Goal: Task Accomplishment & Management: Use online tool/utility

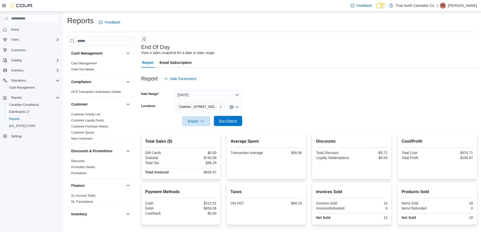
scroll to position [313, 0]
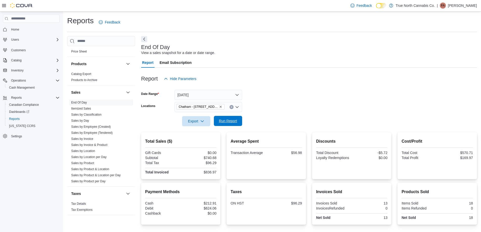
click at [230, 125] on span "Run Report" at bounding box center [228, 121] width 22 height 10
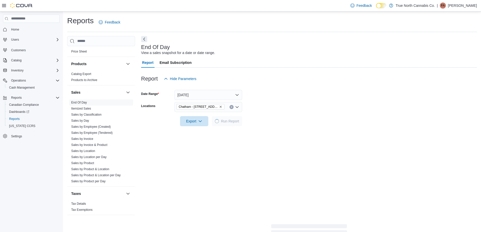
click at [279, 86] on div at bounding box center [309, 87] width 336 height 6
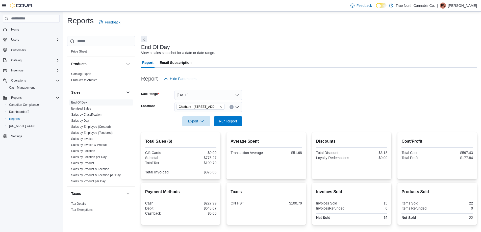
click at [281, 107] on form "Date Range [DATE] Locations [GEOGRAPHIC_DATA] - [STREET_ADDRESS] Export Run Rep…" at bounding box center [309, 105] width 336 height 42
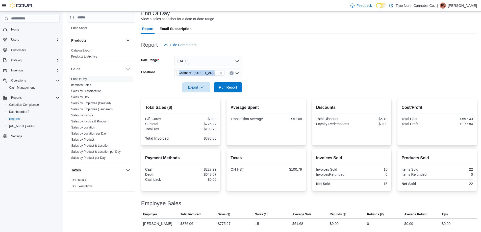
scroll to position [35, 0]
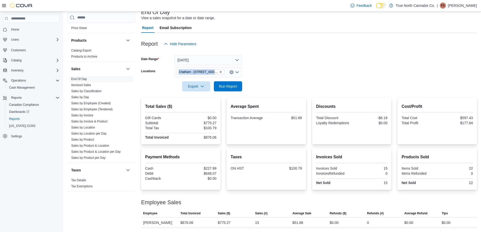
click at [281, 70] on form "Date Range [DATE] Locations [GEOGRAPHIC_DATA] - [STREET_ADDRESS] Export Run Rep…" at bounding box center [309, 70] width 336 height 42
click at [232, 71] on icon "Clear input" at bounding box center [232, 72] width 2 height 2
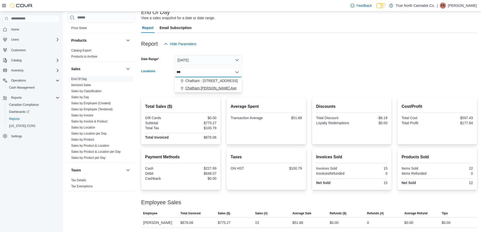
type input "***"
click at [222, 86] on span "Chatham [PERSON_NAME] Ave" at bounding box center [210, 88] width 51 height 5
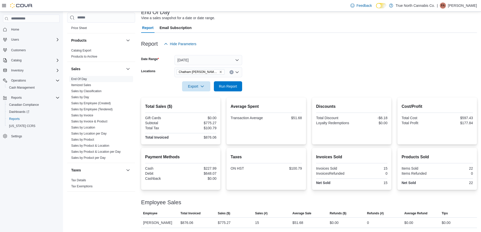
click at [262, 80] on div at bounding box center [309, 79] width 336 height 4
click at [234, 87] on span "Run Report" at bounding box center [228, 86] width 18 height 5
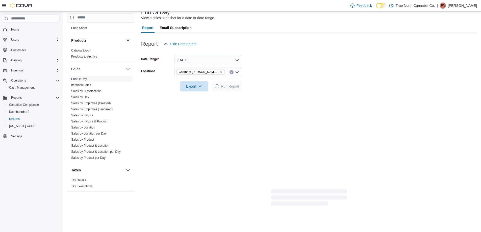
click at [275, 74] on form "Date Range [DATE] Locations [GEOGRAPHIC_DATA] [PERSON_NAME] Ave Export Run Repo…" at bounding box center [309, 70] width 336 height 42
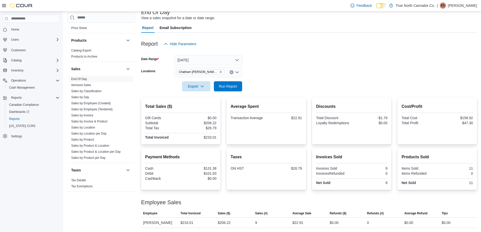
click at [232, 72] on icon "Clear input" at bounding box center [232, 72] width 2 height 2
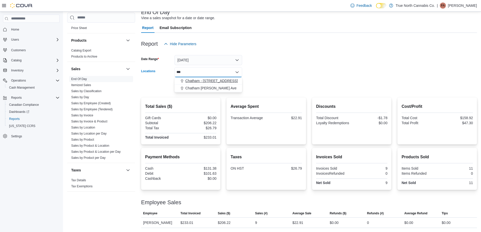
type input "***"
click at [220, 81] on span "Chatham - [STREET_ADDRESS]" at bounding box center [211, 80] width 53 height 5
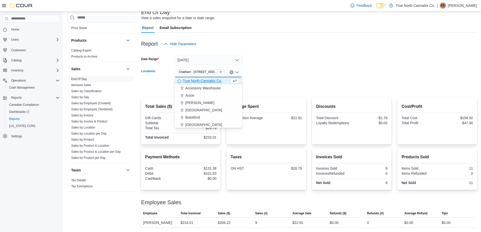
click at [271, 74] on form "Date Range [DATE] Locations [GEOGRAPHIC_DATA] - [STREET_ADDRESS] Combo box. Sel…" at bounding box center [309, 70] width 336 height 42
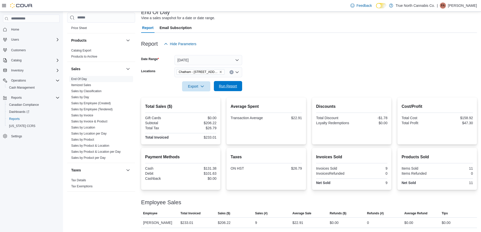
drag, startPoint x: 235, startPoint y: 85, endPoint x: 294, endPoint y: 72, distance: 60.7
click at [235, 85] on span "Run Report" at bounding box center [228, 86] width 18 height 5
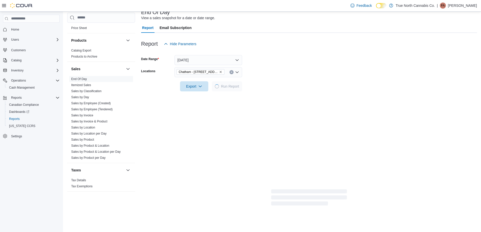
click at [294, 72] on form "Date Range [DATE] Locations [GEOGRAPHIC_DATA] - [STREET_ADDRESS] Export Run Rep…" at bounding box center [309, 70] width 336 height 42
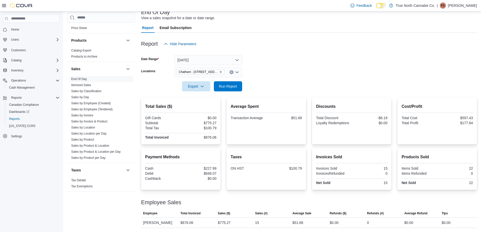
click at [283, 68] on form "Date Range [DATE] Locations [GEOGRAPHIC_DATA] - [STREET_ADDRESS] Export Run Rep…" at bounding box center [309, 70] width 336 height 42
click at [234, 85] on span "Run Report" at bounding box center [228, 86] width 18 height 5
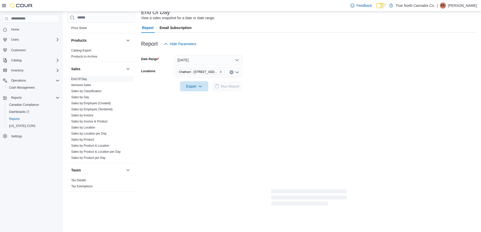
click at [268, 74] on form "Date Range [DATE] Locations [GEOGRAPHIC_DATA] - [STREET_ADDRESS] Export Run Rep…" at bounding box center [309, 70] width 336 height 42
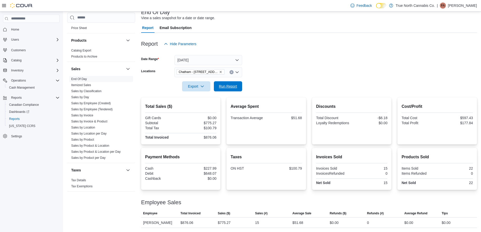
click at [235, 87] on span "Run Report" at bounding box center [228, 86] width 18 height 5
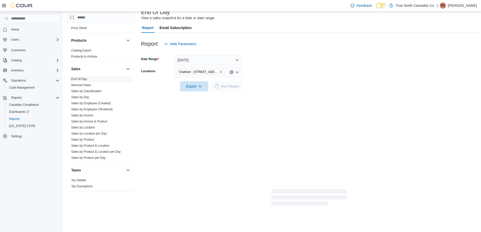
click at [276, 76] on form "Date Range [DATE] Locations [GEOGRAPHIC_DATA] - [STREET_ADDRESS] Export Run Rep…" at bounding box center [309, 70] width 336 height 42
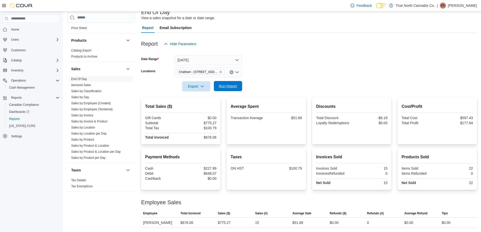
click at [225, 84] on span "Run Report" at bounding box center [228, 86] width 18 height 5
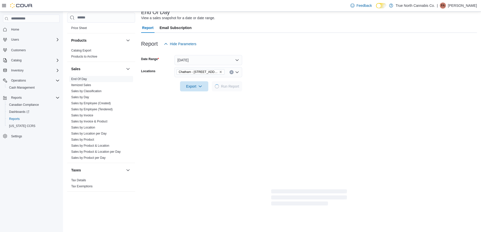
click at [280, 79] on div at bounding box center [309, 79] width 336 height 4
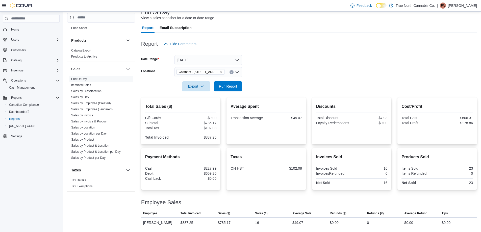
click at [282, 72] on form "Date Range [DATE] Locations [GEOGRAPHIC_DATA] - [STREET_ADDRESS] Export Run Rep…" at bounding box center [309, 70] width 336 height 42
drag, startPoint x: 224, startPoint y: 89, endPoint x: 290, endPoint y: 76, distance: 67.3
click at [225, 89] on span "Run Report" at bounding box center [228, 86] width 22 height 10
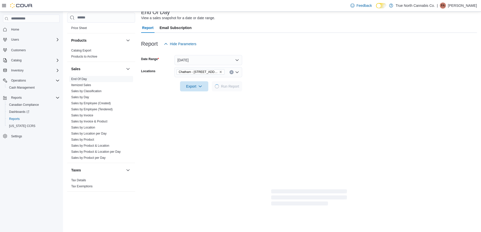
click at [290, 76] on form "Date Range [DATE] Locations [GEOGRAPHIC_DATA] - [STREET_ADDRESS] Export Run Rep…" at bounding box center [309, 70] width 336 height 42
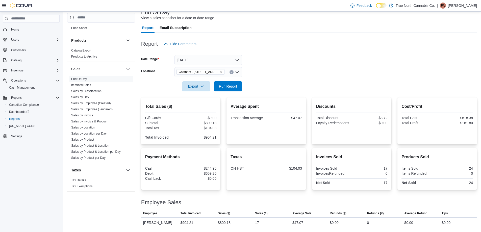
click at [280, 72] on form "Date Range [DATE] Locations [GEOGRAPHIC_DATA] - [STREET_ADDRESS] Export Run Rep…" at bounding box center [309, 70] width 336 height 42
click at [226, 83] on span "Run Report" at bounding box center [228, 86] width 22 height 10
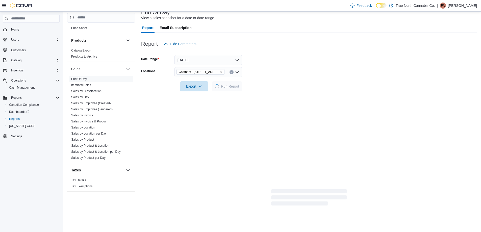
click at [287, 82] on form "Date Range [DATE] Locations [GEOGRAPHIC_DATA] - [STREET_ADDRESS] Export Run Rep…" at bounding box center [309, 70] width 336 height 42
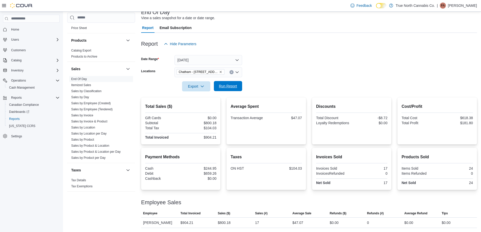
click at [232, 89] on span "Run Report" at bounding box center [228, 86] width 22 height 10
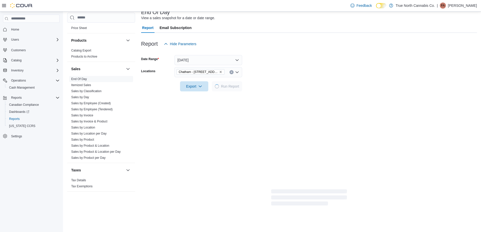
click at [295, 80] on div at bounding box center [309, 79] width 336 height 4
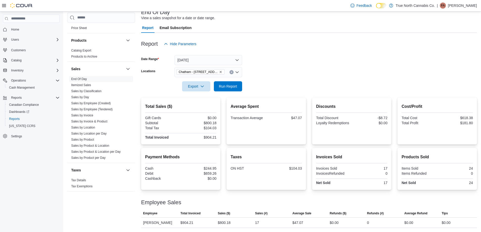
click at [283, 67] on form "Date Range [DATE] Locations [GEOGRAPHIC_DATA] - [STREET_ADDRESS] Export Run Rep…" at bounding box center [309, 70] width 336 height 42
click at [230, 83] on span "Run Report" at bounding box center [228, 86] width 22 height 10
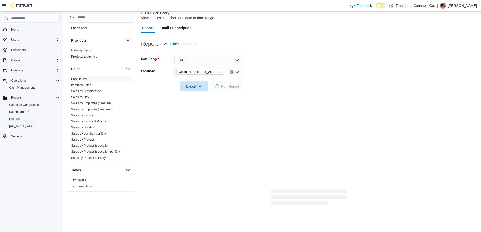
click at [323, 79] on div at bounding box center [309, 79] width 336 height 4
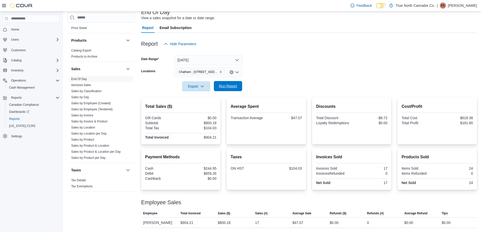
click at [231, 86] on span "Run Report" at bounding box center [228, 86] width 18 height 5
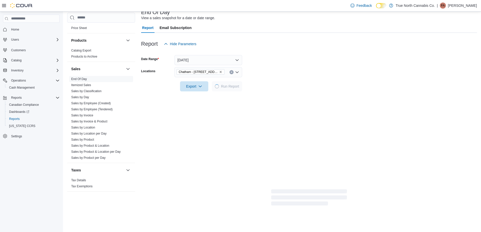
click at [277, 77] on div at bounding box center [309, 79] width 336 height 4
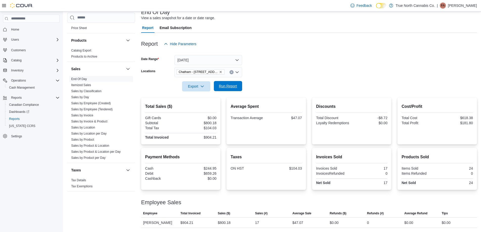
click at [223, 83] on span "Run Report" at bounding box center [228, 86] width 22 height 10
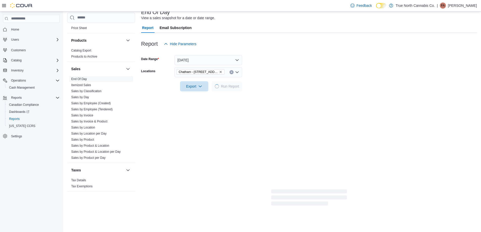
drag, startPoint x: 279, startPoint y: 77, endPoint x: 276, endPoint y: 76, distance: 3.1
click at [279, 77] on form "Date Range [DATE] Locations [GEOGRAPHIC_DATA] - [STREET_ADDRESS] Export Run Rep…" at bounding box center [309, 70] width 336 height 42
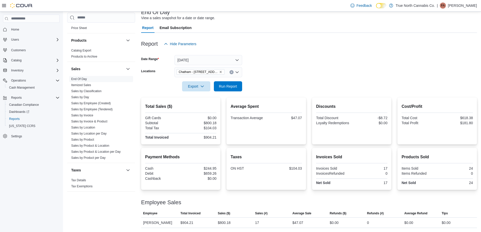
click at [269, 71] on form "Date Range [DATE] Locations [GEOGRAPHIC_DATA] - [STREET_ADDRESS] Export Run Rep…" at bounding box center [309, 70] width 336 height 42
click at [226, 89] on span "Run Report" at bounding box center [228, 86] width 22 height 10
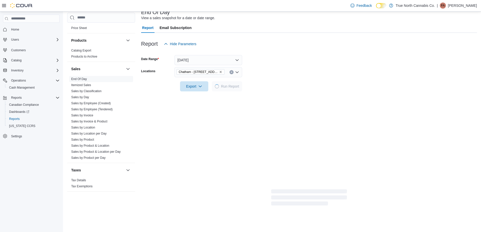
click at [267, 77] on form "Date Range [DATE] Locations [GEOGRAPHIC_DATA] - [STREET_ADDRESS] Export Run Rep…" at bounding box center [309, 70] width 336 height 42
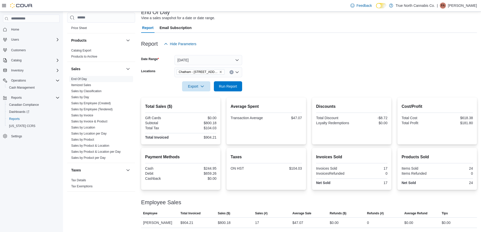
click at [232, 73] on button "Clear input" at bounding box center [232, 72] width 4 height 4
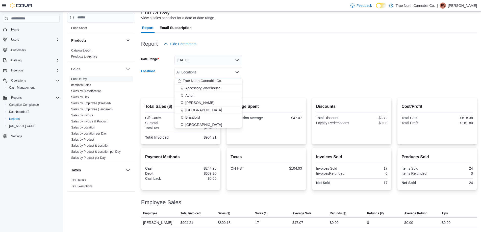
click at [225, 71] on div "All Locations" at bounding box center [208, 72] width 68 height 10
click at [218, 118] on span "Chatham [PERSON_NAME] Ave" at bounding box center [210, 118] width 51 height 5
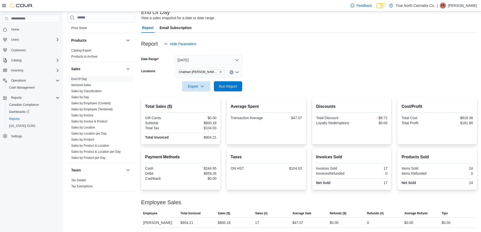
click at [257, 79] on div at bounding box center [309, 79] width 336 height 4
click at [230, 89] on span "Run Report" at bounding box center [228, 86] width 22 height 10
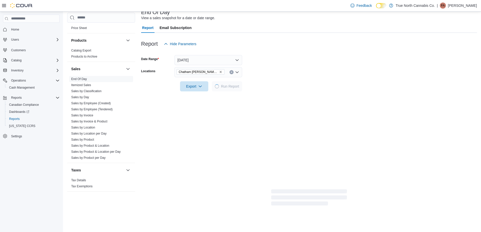
click at [263, 73] on form "Date Range [DATE] Locations [GEOGRAPHIC_DATA] [PERSON_NAME] Ave Export Run Repo…" at bounding box center [309, 70] width 336 height 42
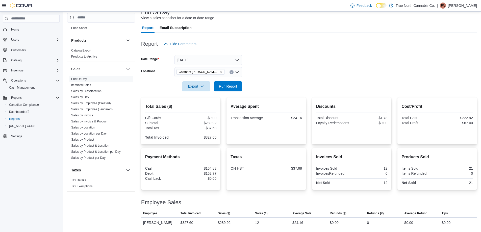
click at [281, 69] on form "Date Range [DATE] Locations [GEOGRAPHIC_DATA] [PERSON_NAME] Ave Export Run Repo…" at bounding box center [309, 70] width 336 height 42
click at [232, 71] on icon "Clear input" at bounding box center [232, 72] width 2 height 2
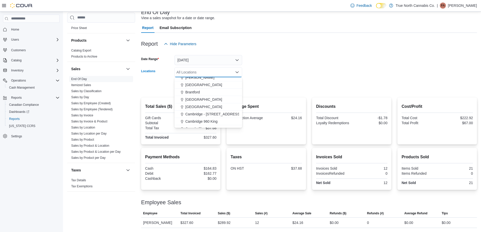
scroll to position [51, 0]
click at [214, 111] on span "Chatham - [STREET_ADDRESS]" at bounding box center [211, 110] width 53 height 5
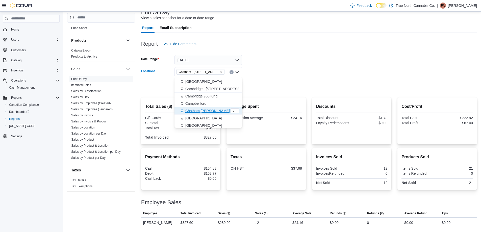
drag, startPoint x: 274, startPoint y: 67, endPoint x: 256, endPoint y: 78, distance: 21.4
click at [270, 67] on form "Date Range [DATE] Locations [GEOGRAPHIC_DATA] - [STREET_ADDRESS] Combo box. Sel…" at bounding box center [309, 70] width 336 height 42
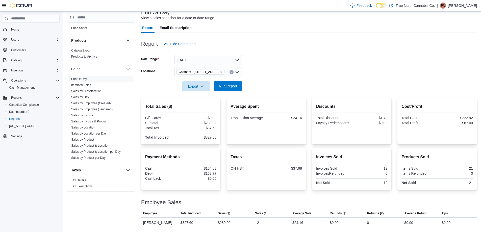
click at [234, 90] on span "Run Report" at bounding box center [228, 86] width 22 height 10
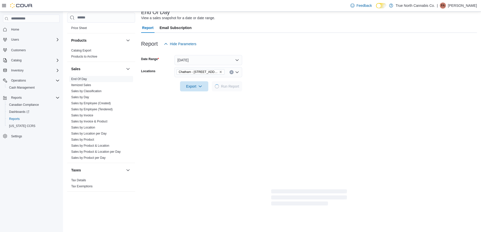
click at [264, 75] on form "Date Range [DATE] Locations [GEOGRAPHIC_DATA] - [STREET_ADDRESS] Export Run Rep…" at bounding box center [309, 70] width 336 height 42
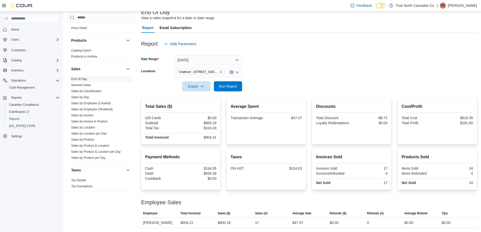
click at [270, 75] on form "Date Range [DATE] Locations [GEOGRAPHIC_DATA] - [STREET_ADDRESS] Export Run Rep…" at bounding box center [309, 70] width 336 height 42
click at [229, 84] on span "Run Report" at bounding box center [228, 86] width 18 height 5
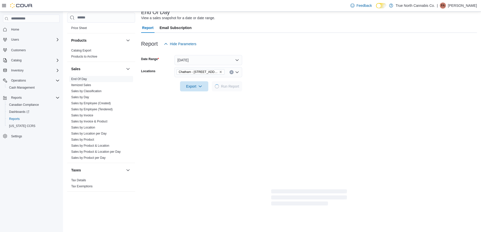
click at [264, 79] on div at bounding box center [309, 79] width 336 height 4
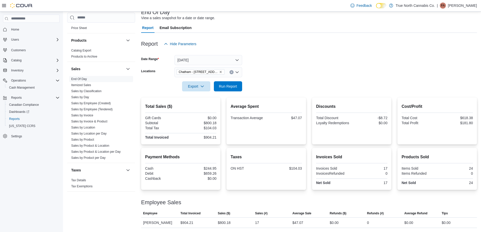
click at [280, 77] on div at bounding box center [309, 79] width 336 height 4
click at [265, 64] on form "Date Range [DATE] Locations [GEOGRAPHIC_DATA] - [STREET_ADDRESS] Export Run Rep…" at bounding box center [309, 70] width 336 height 42
click at [315, 75] on form "Date Range [DATE] Locations [GEOGRAPHIC_DATA] - [STREET_ADDRESS] Export Run Rep…" at bounding box center [309, 70] width 336 height 42
click at [305, 69] on form "Date Range [DATE] Locations [GEOGRAPHIC_DATA] - [STREET_ADDRESS] Export Run Rep…" at bounding box center [309, 70] width 336 height 42
